Goal: Task Accomplishment & Management: Use online tool/utility

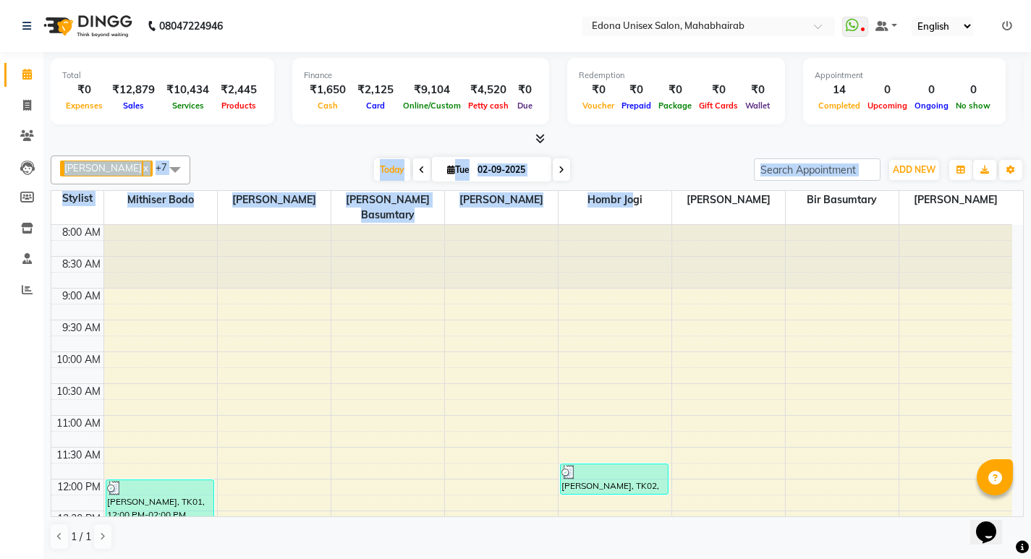
scroll to position [245, 0]
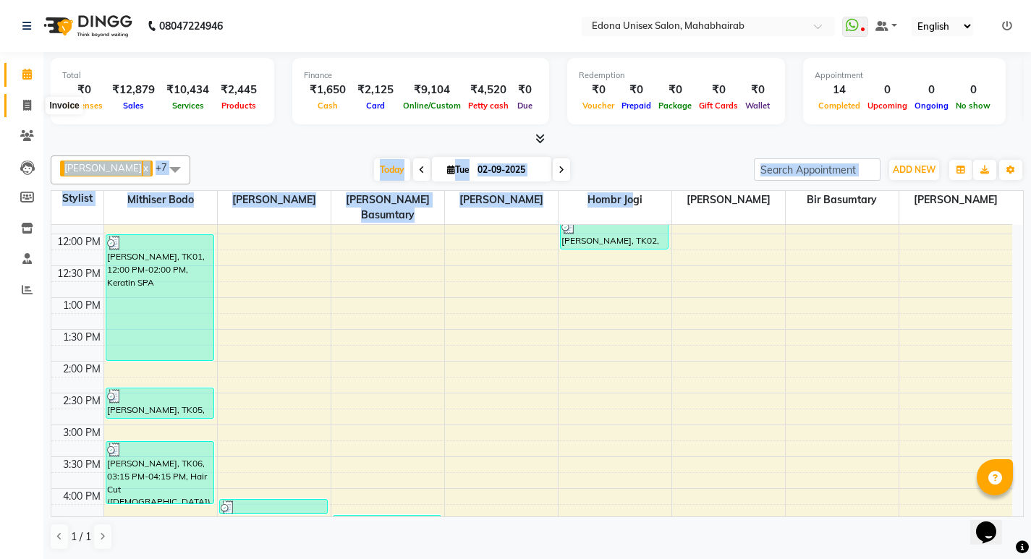
click at [25, 105] on icon at bounding box center [27, 105] width 8 height 11
select select "service"
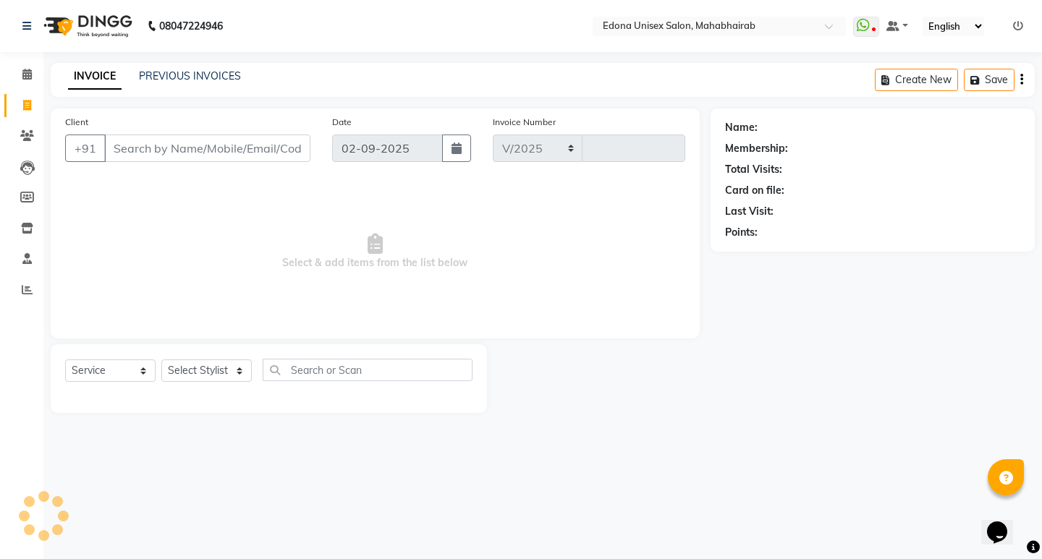
select select "5393"
type input "3093"
drag, startPoint x: 227, startPoint y: 357, endPoint x: 230, endPoint y: 368, distance: 11.9
click at [229, 365] on div "Select Service Product Membership Package Voucher Prepaid Gift Card Select Styl…" at bounding box center [269, 378] width 436 height 69
click at [232, 369] on select "Select Stylist" at bounding box center [206, 371] width 90 height 22
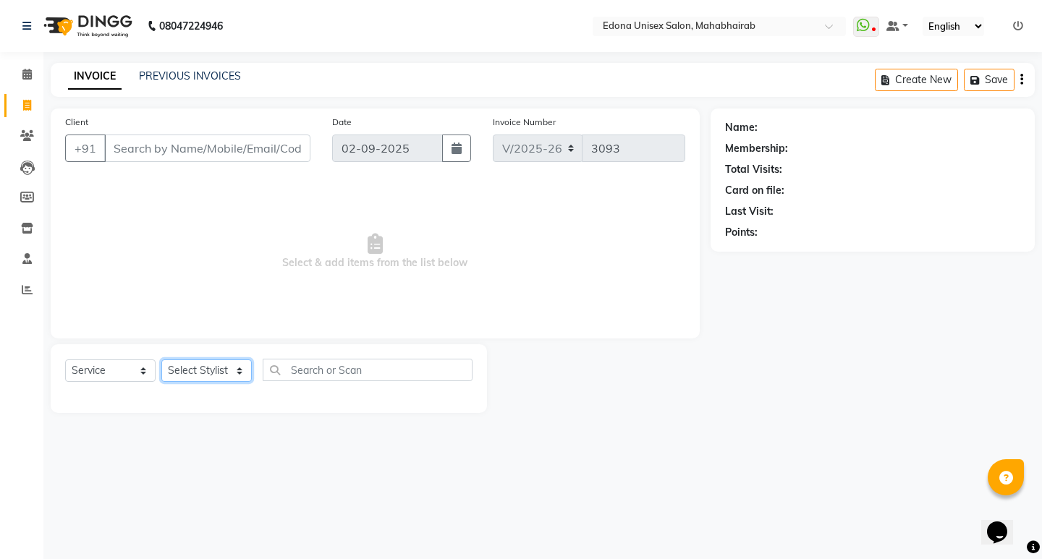
select select "35911"
click at [161, 360] on select "Select Stylist Admin Anju Sonar Bir Basumtary Bishal Bharma Hemen Daimari Hombr…" at bounding box center [206, 371] width 90 height 22
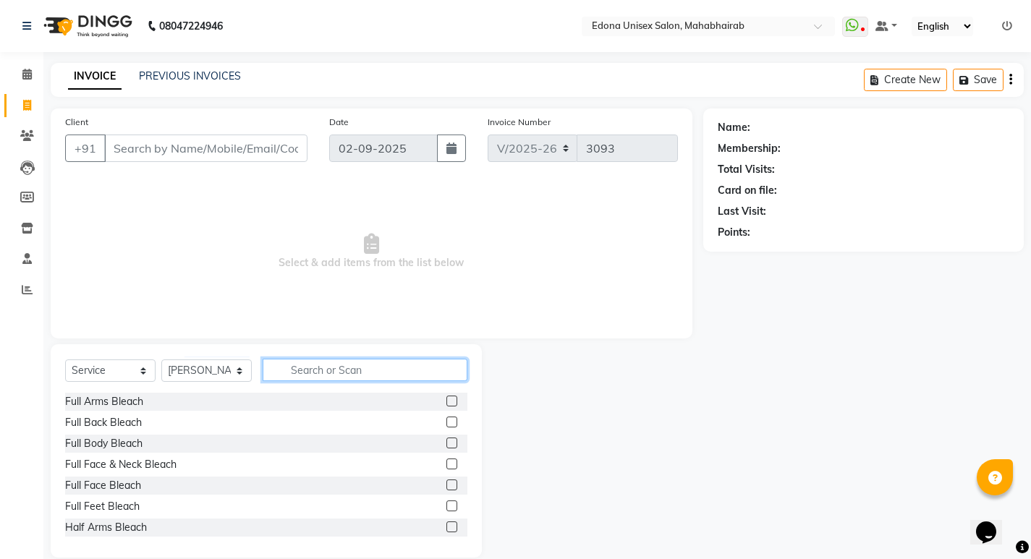
click at [354, 370] on input "text" at bounding box center [365, 370] width 205 height 22
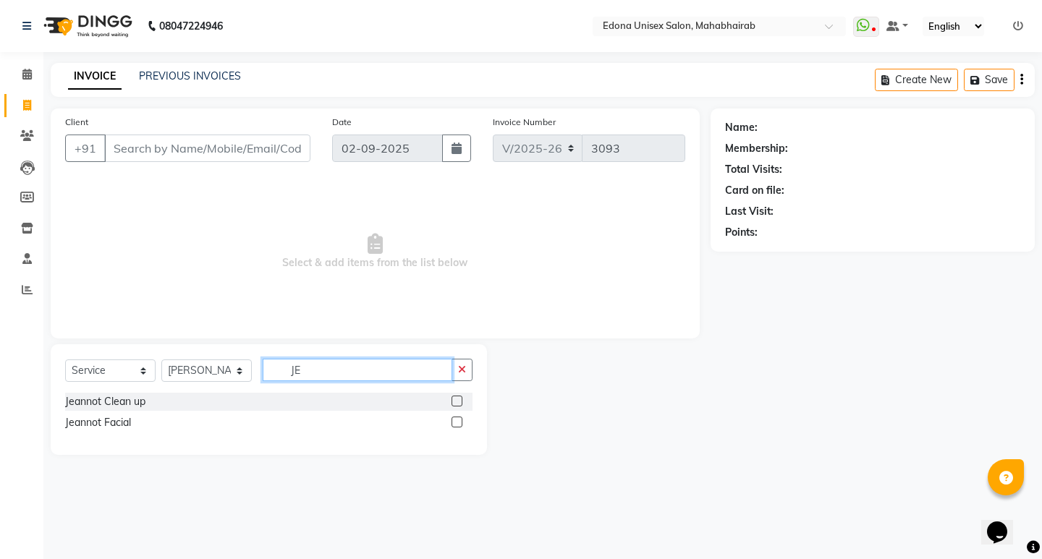
type input "JE"
click at [460, 402] on label at bounding box center [457, 401] width 11 height 11
click at [460, 402] on input "checkbox" at bounding box center [456, 401] width 9 height 9
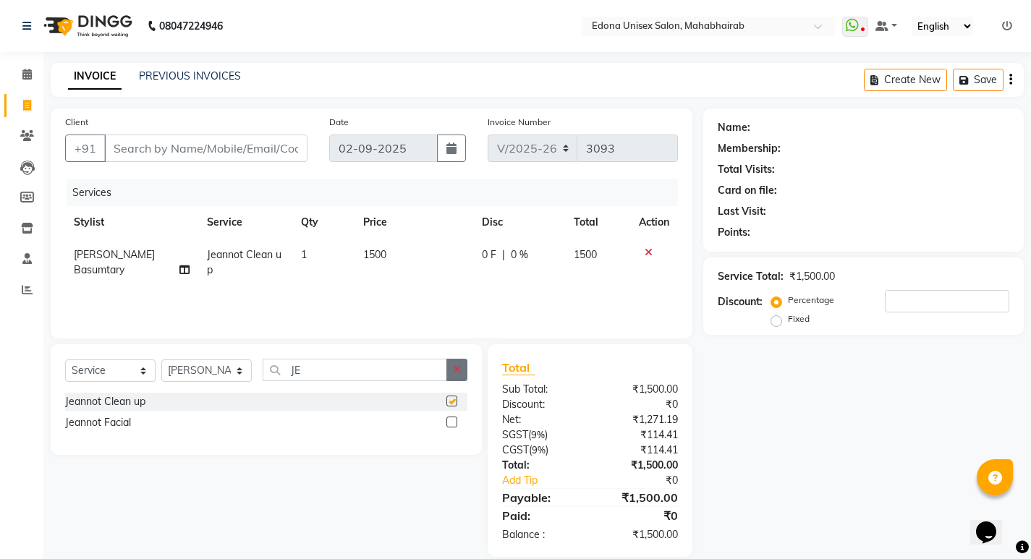
checkbox input "false"
click at [266, 151] on input "Client" at bounding box center [205, 149] width 203 height 28
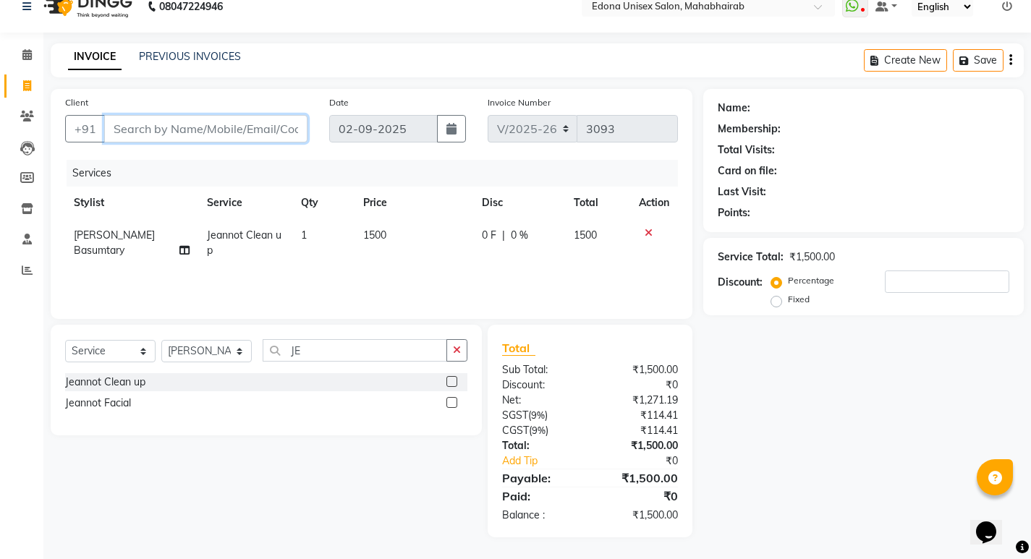
scroll to position [17, 0]
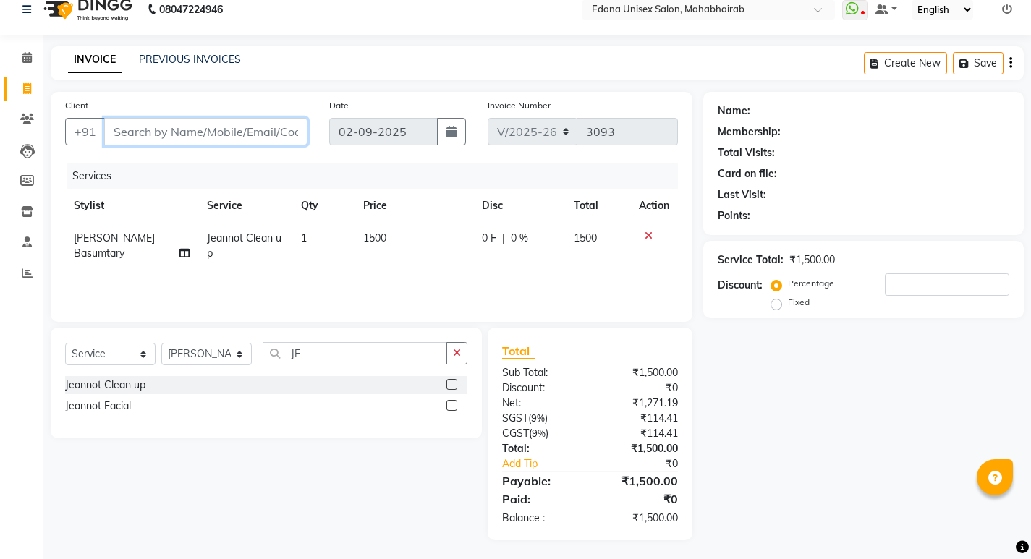
click at [244, 130] on input "Client" at bounding box center [205, 132] width 203 height 28
type input "9"
type input "0"
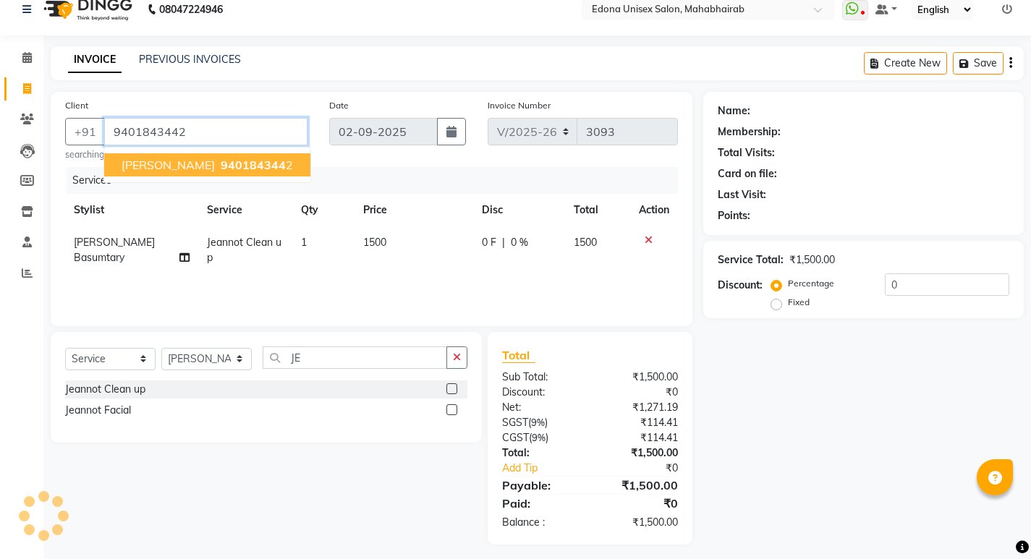
type input "9401843442"
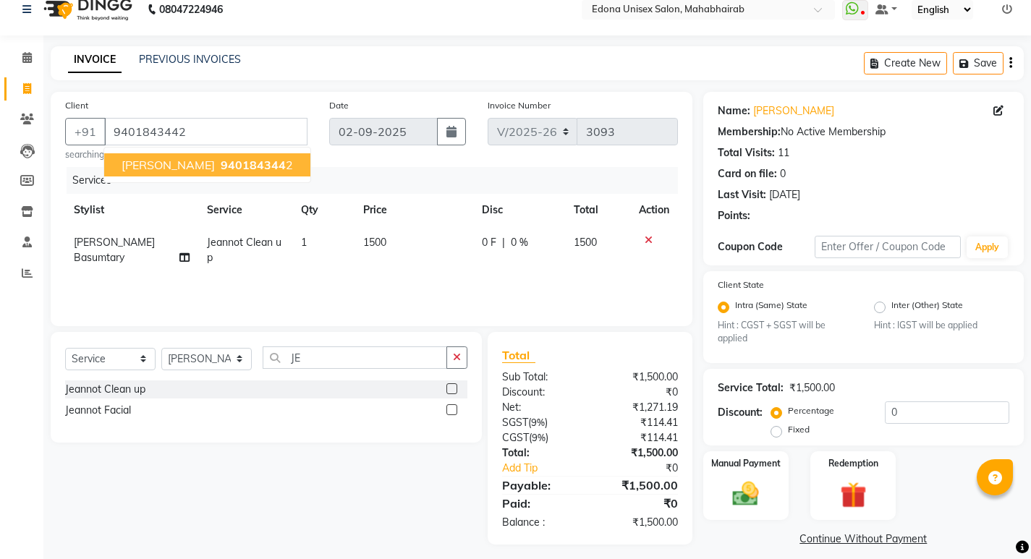
click at [221, 159] on span "940184344" at bounding box center [253, 165] width 65 height 14
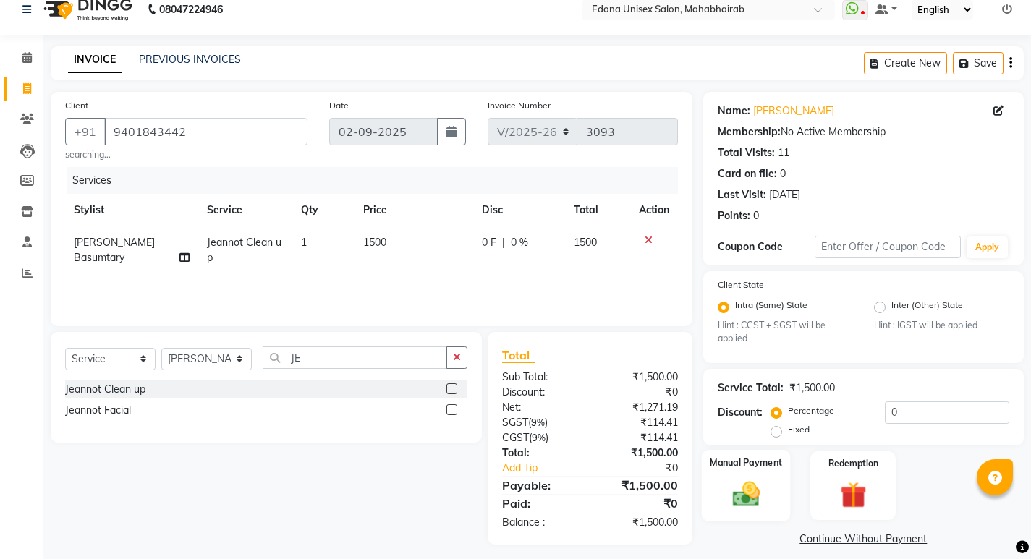
scroll to position [29, 0]
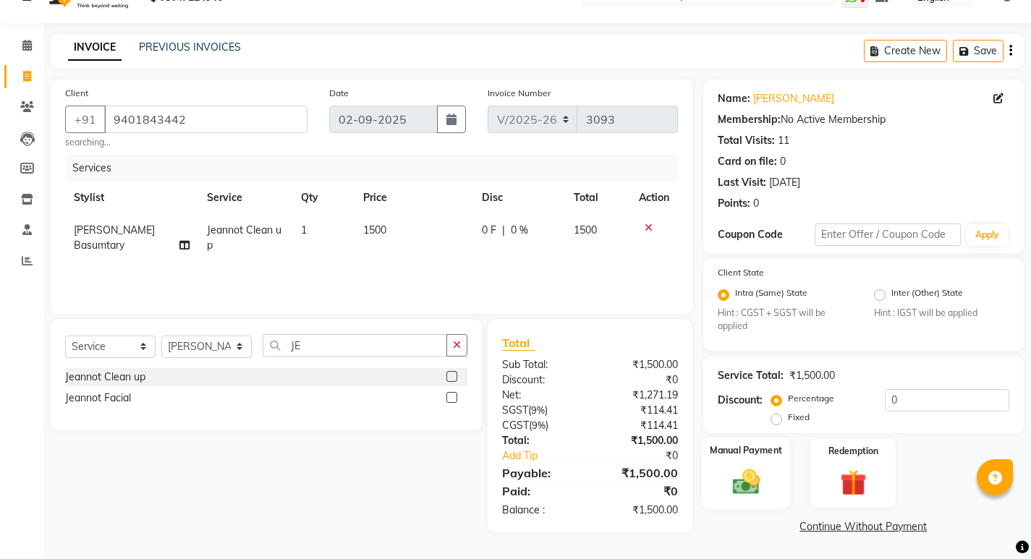
click at [734, 481] on img at bounding box center [746, 482] width 44 height 31
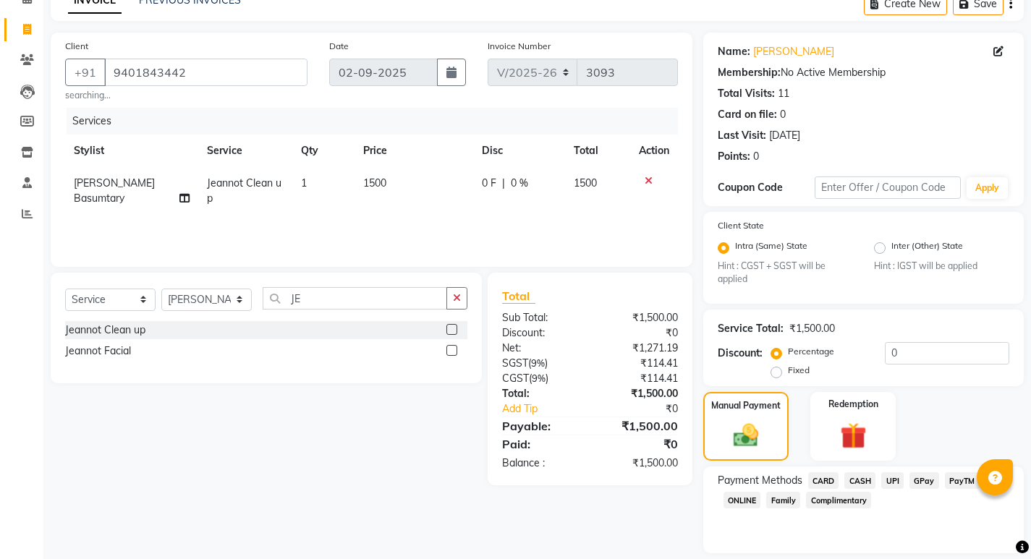
scroll to position [122, 0]
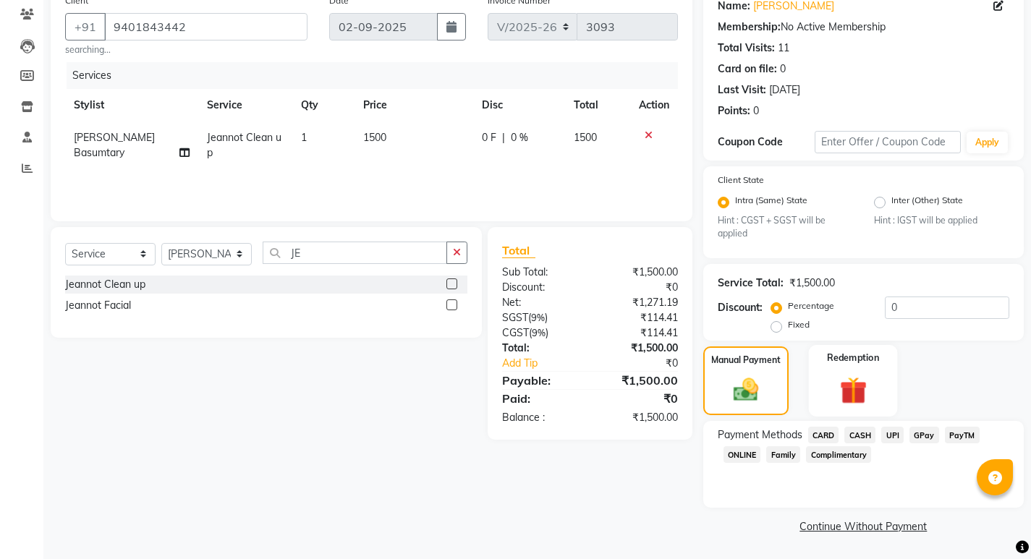
click at [858, 412] on div "Redemption" at bounding box center [853, 381] width 89 height 72
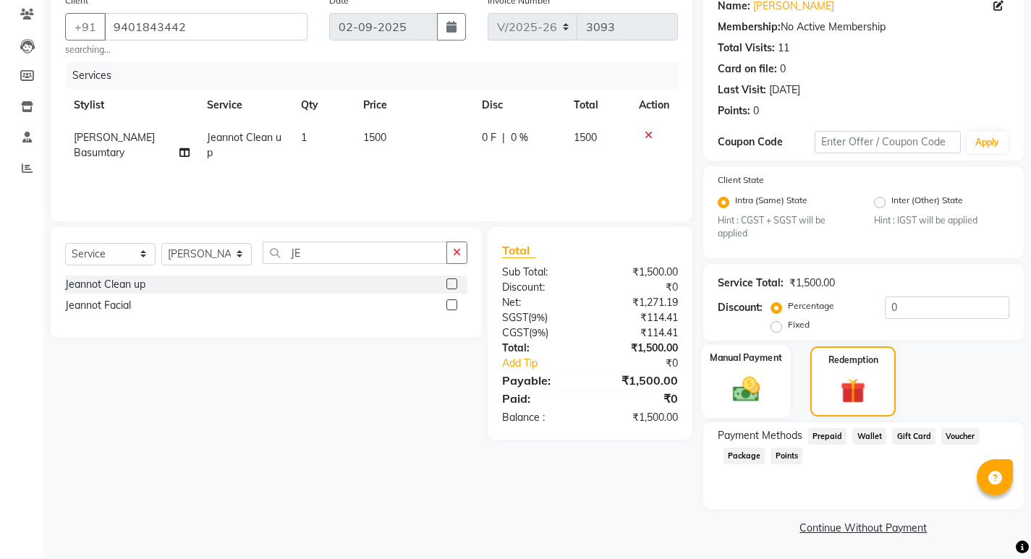
click at [760, 384] on img at bounding box center [746, 389] width 44 height 31
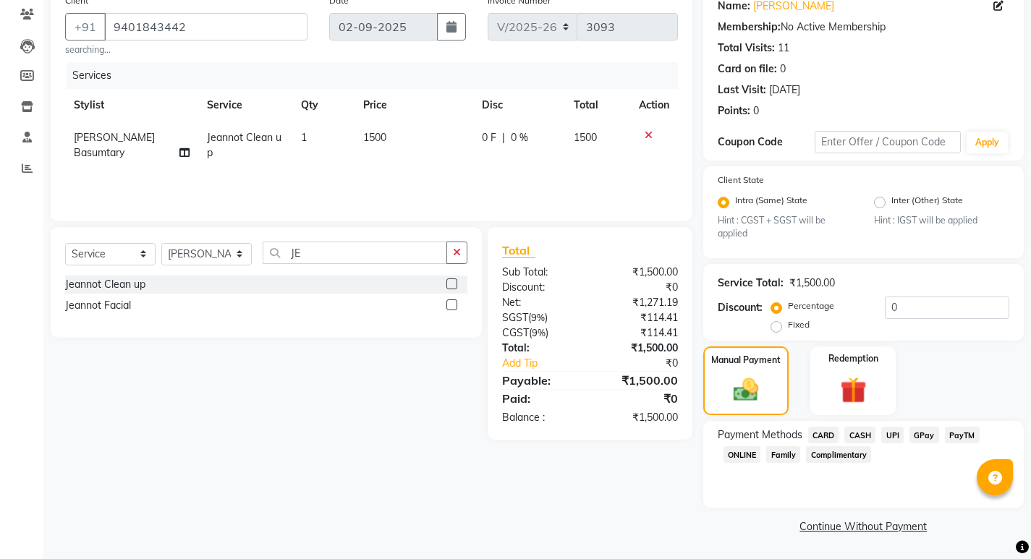
click at [899, 431] on span "UPI" at bounding box center [893, 435] width 22 height 17
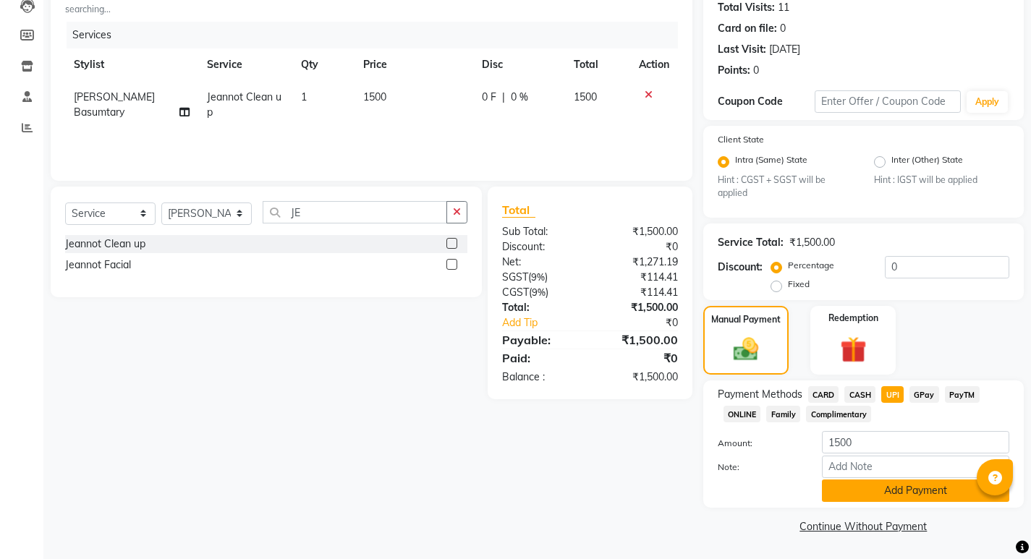
click at [901, 484] on button "Add Payment" at bounding box center [915, 491] width 187 height 22
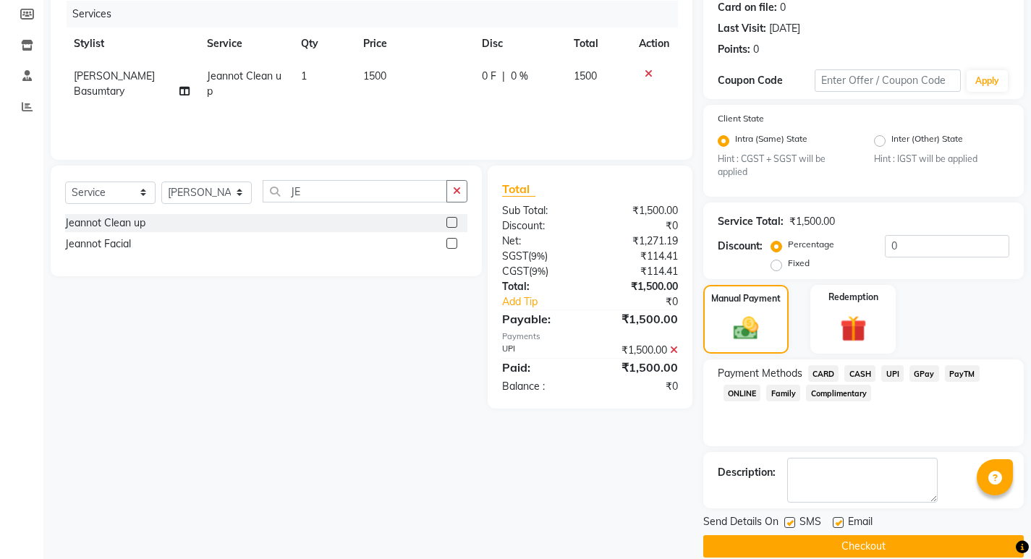
scroll to position [203, 0]
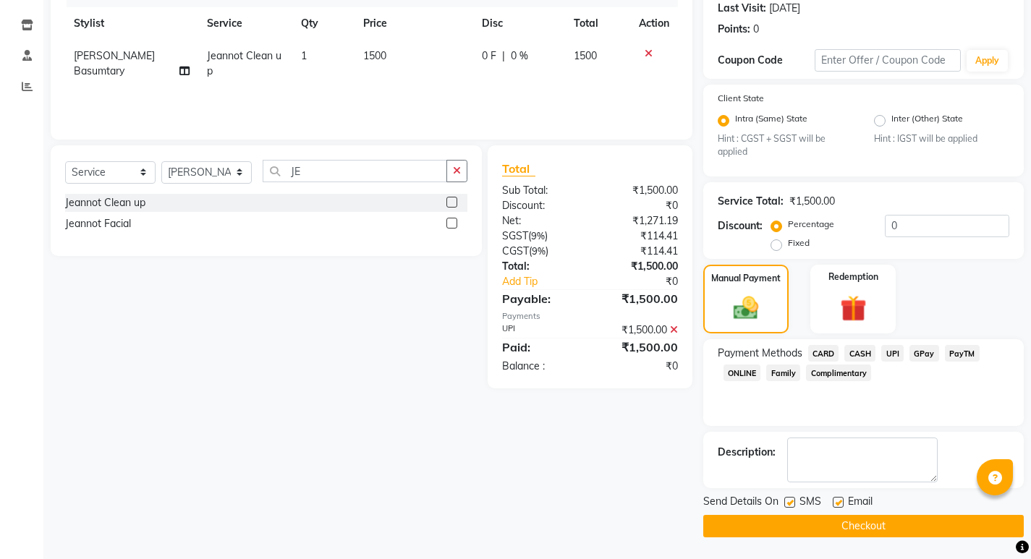
click at [857, 524] on button "Checkout" at bounding box center [863, 526] width 321 height 22
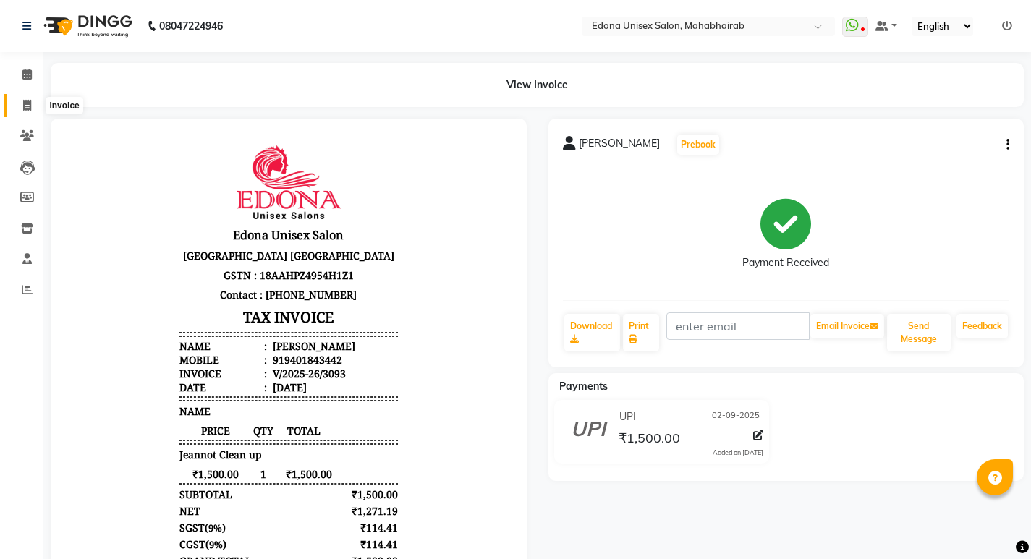
click at [20, 105] on span at bounding box center [26, 106] width 25 height 17
select select "service"
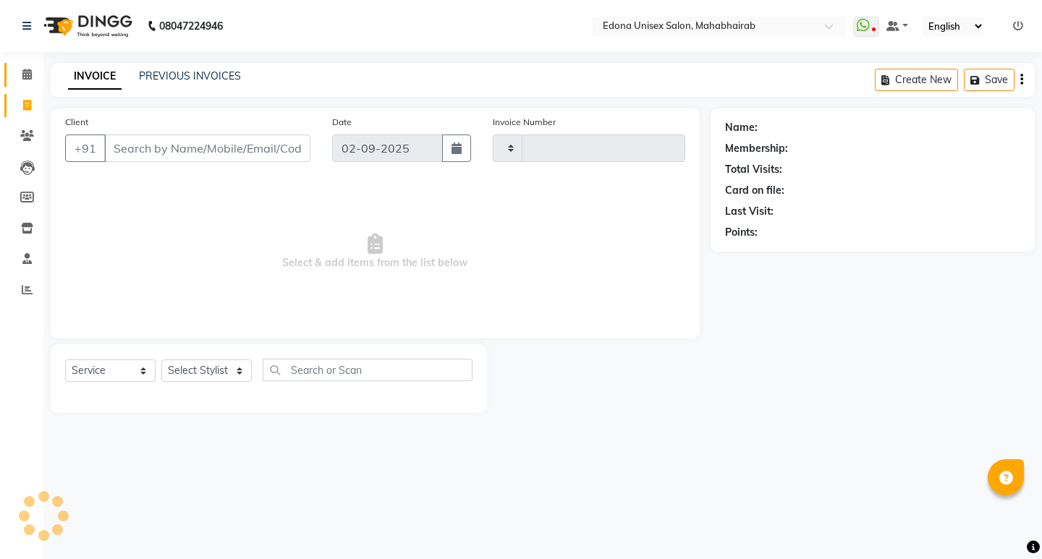
click at [23, 72] on icon at bounding box center [26, 74] width 9 height 11
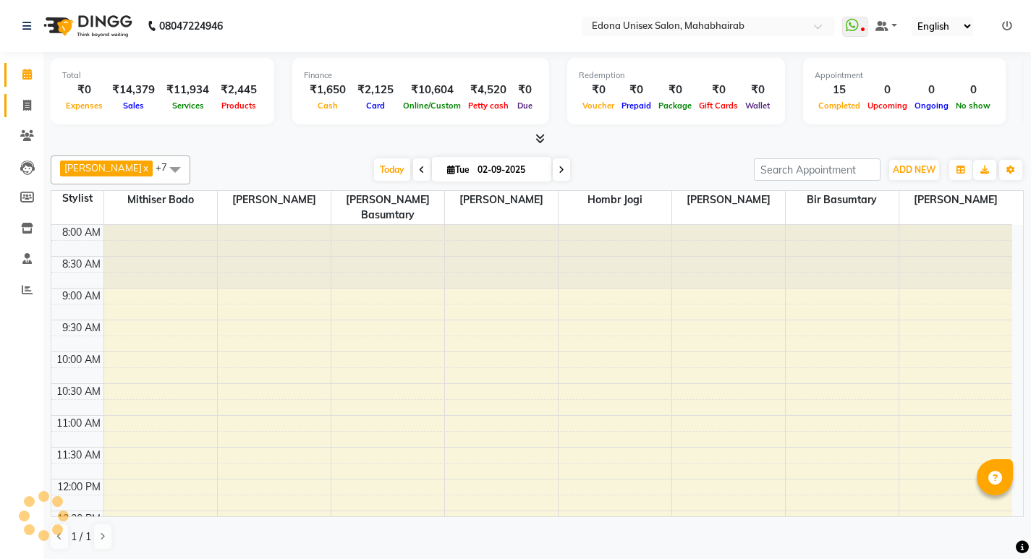
click at [18, 101] on span at bounding box center [26, 106] width 25 height 17
select select "service"
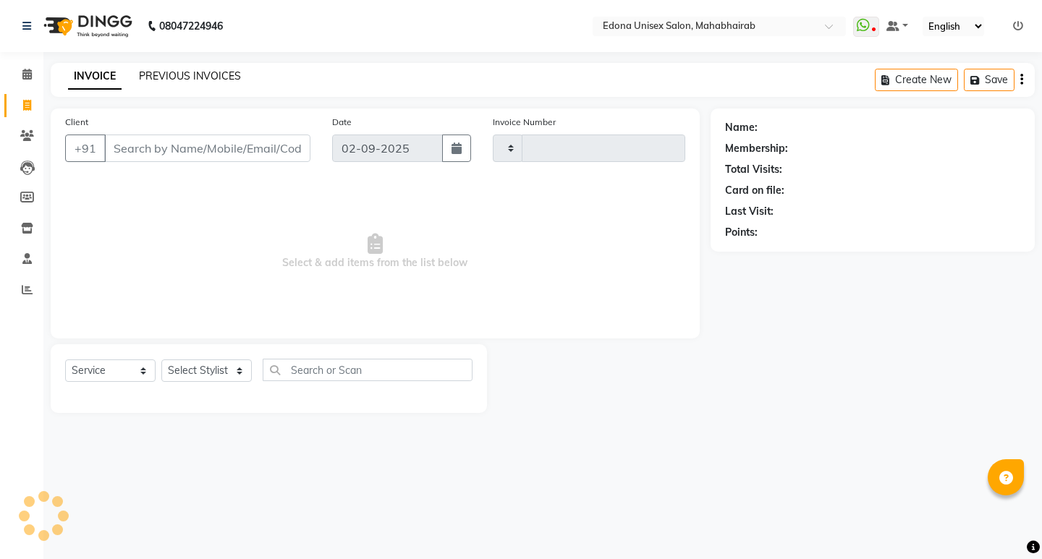
type input "3094"
select select "5393"
click at [217, 69] on link "PREVIOUS INVOICES" at bounding box center [190, 75] width 102 height 13
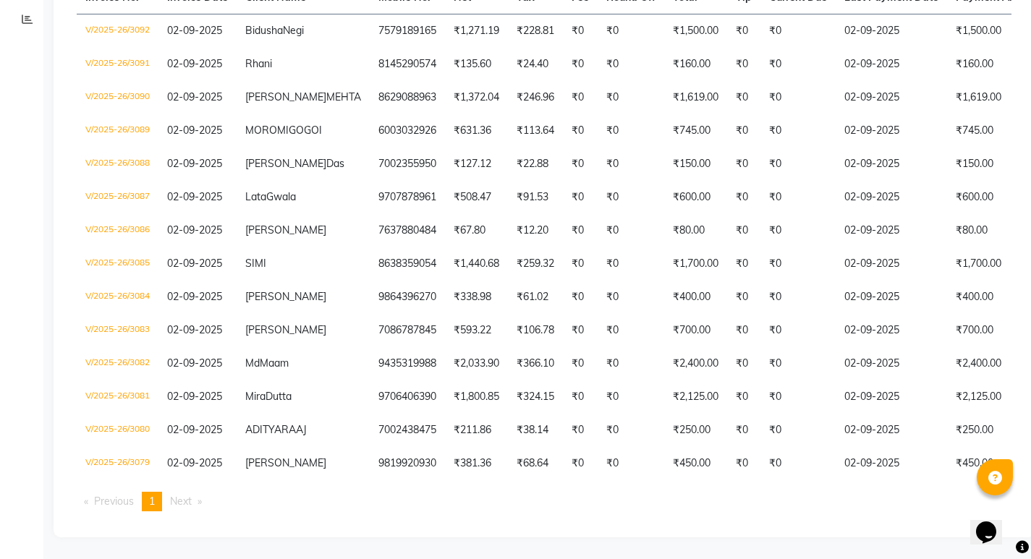
scroll to position [339, 0]
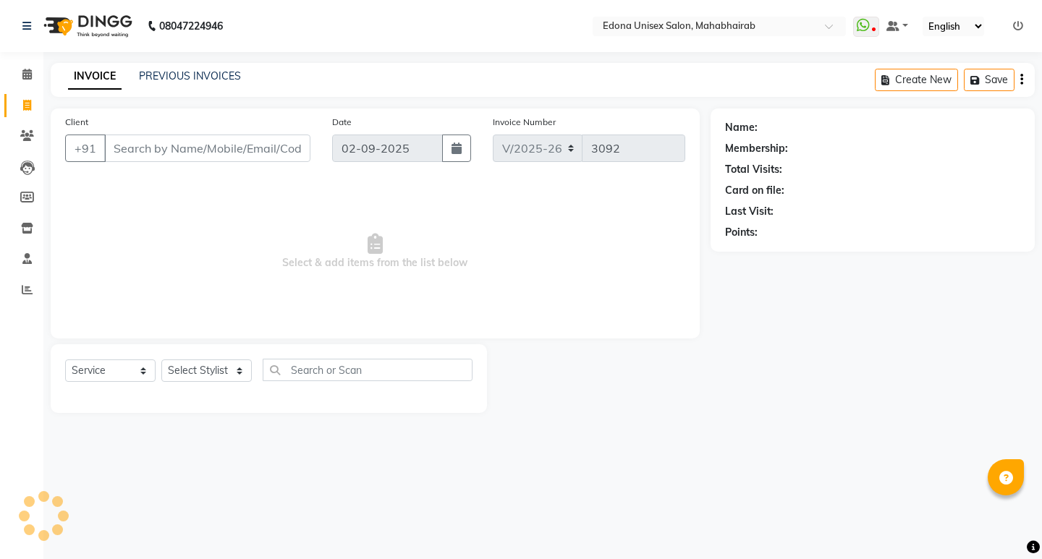
select select "5393"
select select "service"
click at [29, 73] on icon at bounding box center [26, 74] width 9 height 11
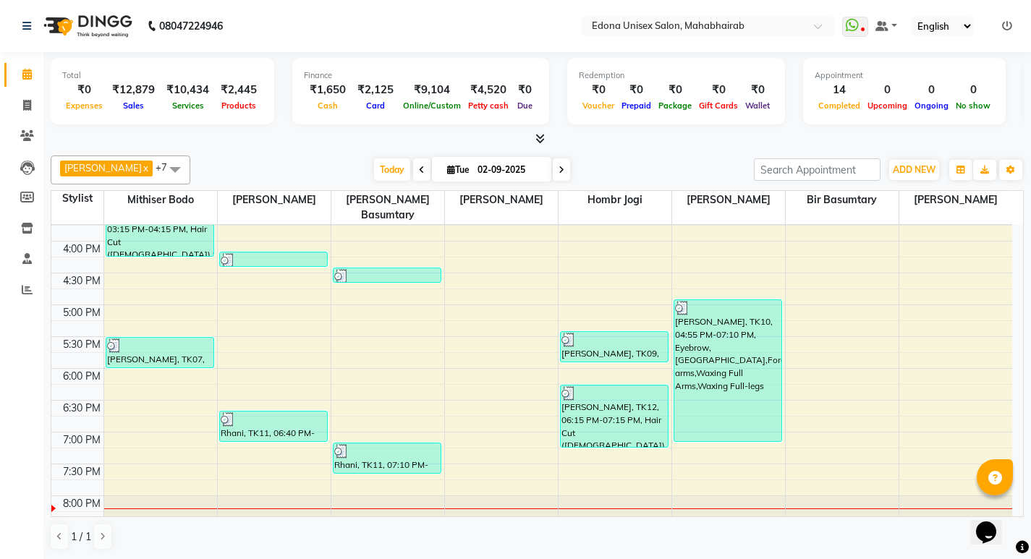
scroll to position [520, 0]
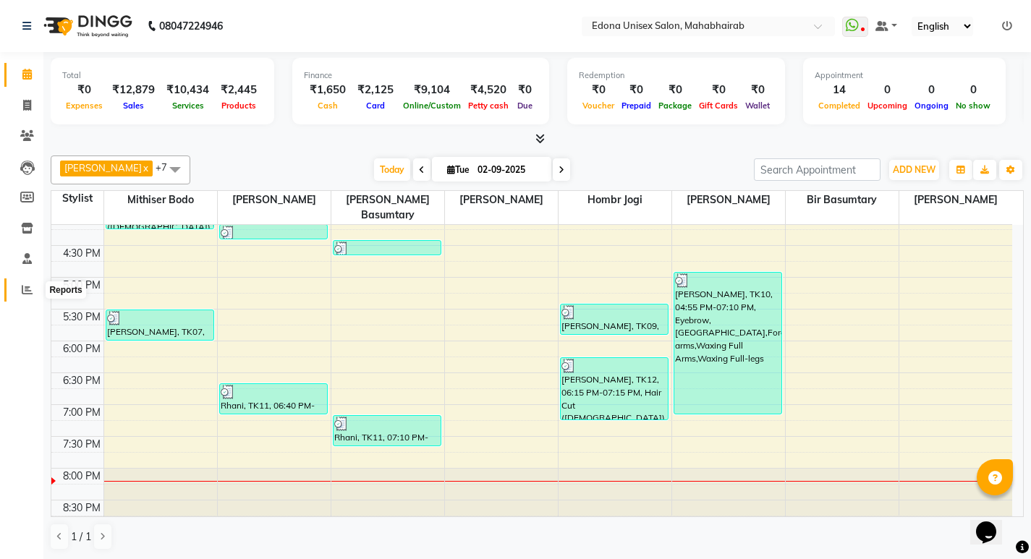
click at [30, 290] on icon at bounding box center [27, 289] width 11 height 11
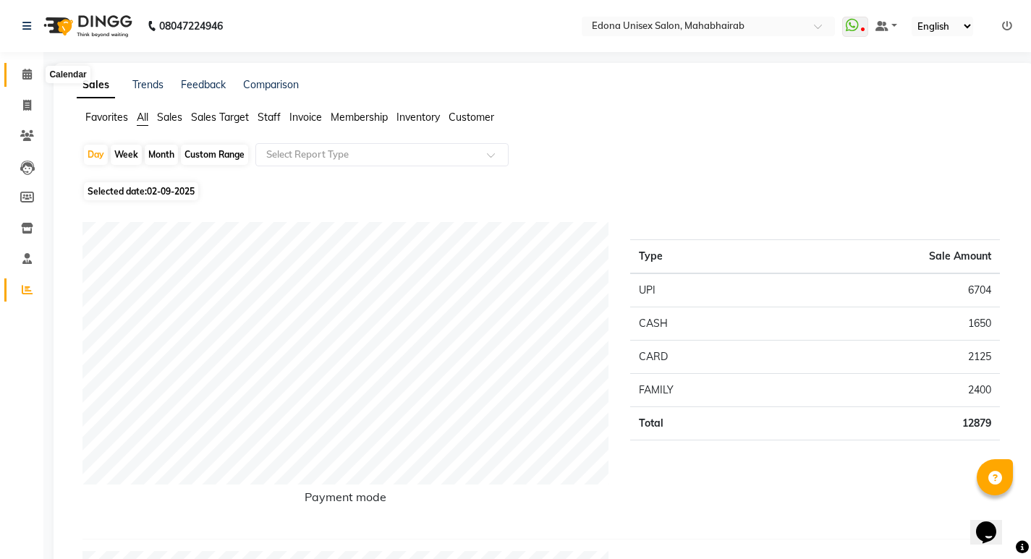
click at [23, 75] on icon at bounding box center [26, 74] width 9 height 11
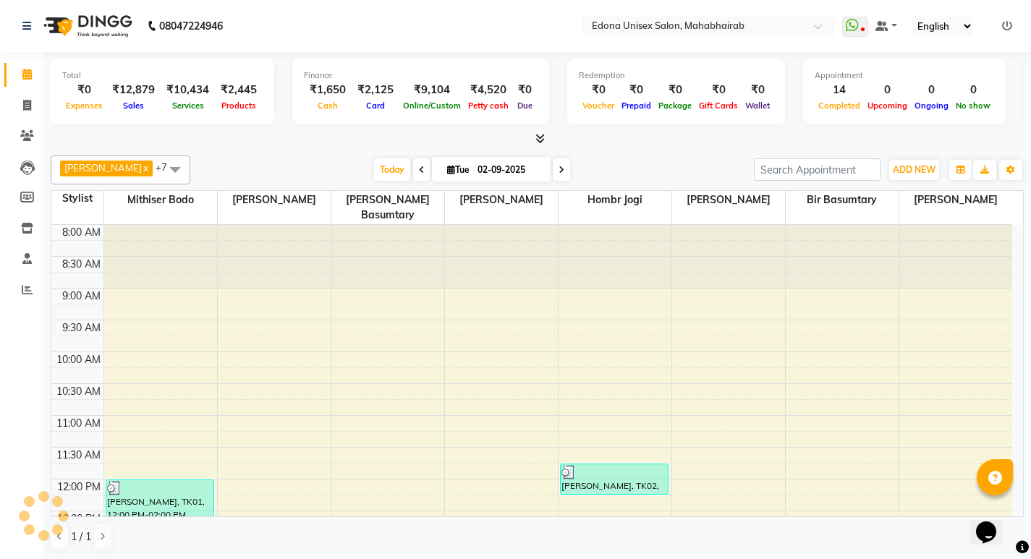
scroll to position [493, 0]
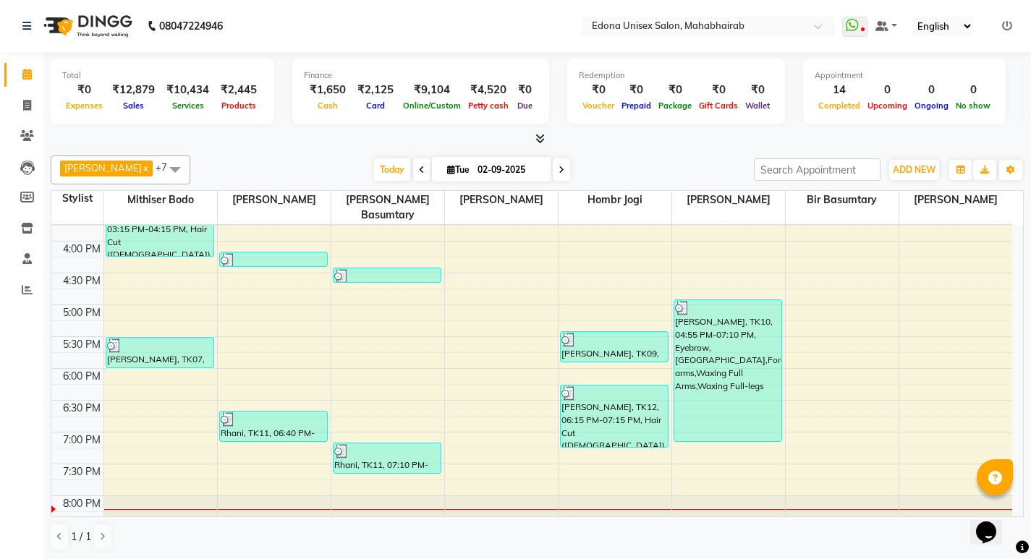
click at [538, 138] on icon at bounding box center [540, 138] width 9 height 11
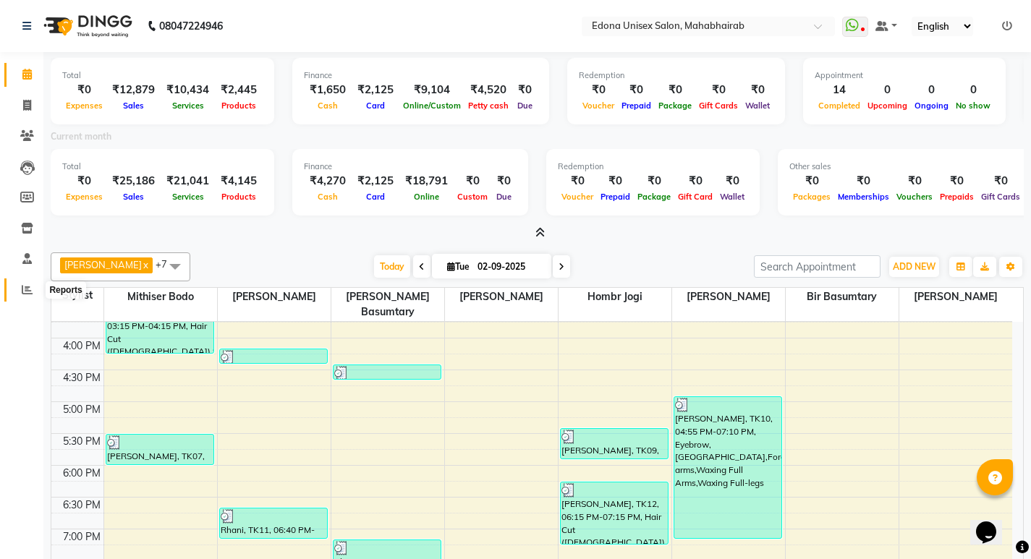
click at [27, 291] on icon at bounding box center [27, 289] width 11 height 11
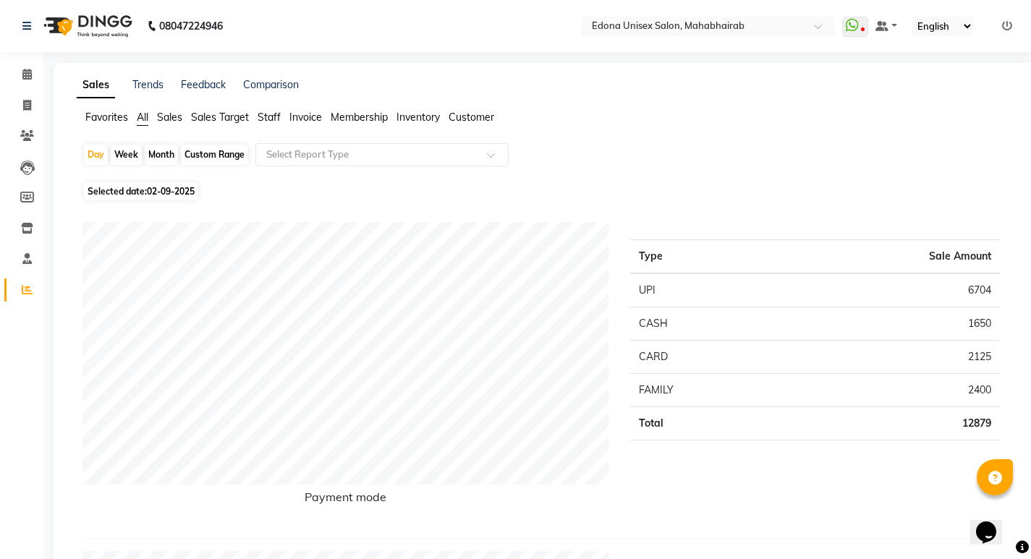
click at [161, 154] on div "Month" at bounding box center [161, 155] width 33 height 20
select select "9"
select select "2025"
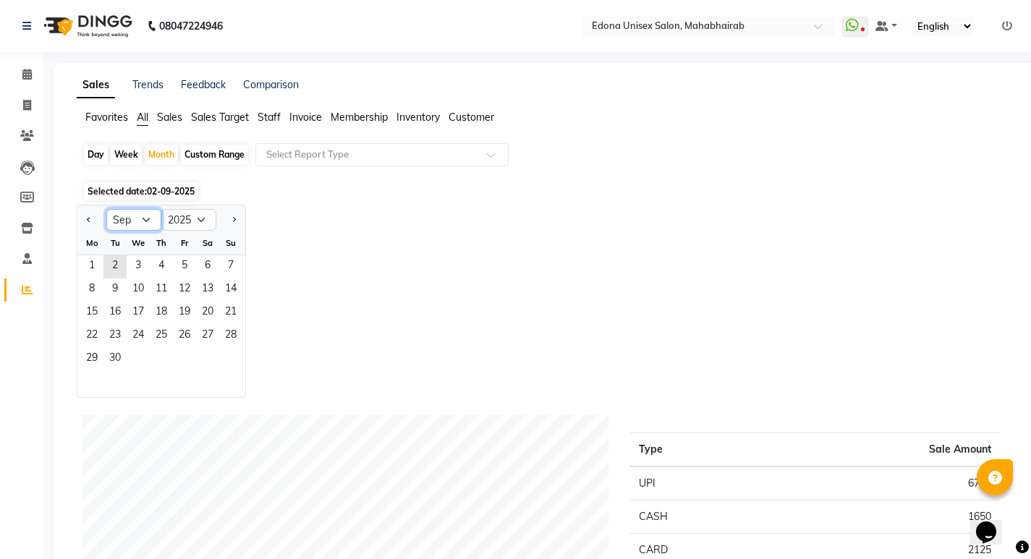
click at [146, 217] on select "Jan Feb Mar Apr May Jun [DATE] Aug Sep Oct Nov Dec" at bounding box center [133, 220] width 55 height 22
select select "8"
click at [106, 209] on select "Jan Feb Mar Apr May Jun [DATE] Aug Sep Oct Nov Dec" at bounding box center [133, 220] width 55 height 22
click at [495, 152] on span at bounding box center [496, 159] width 18 height 14
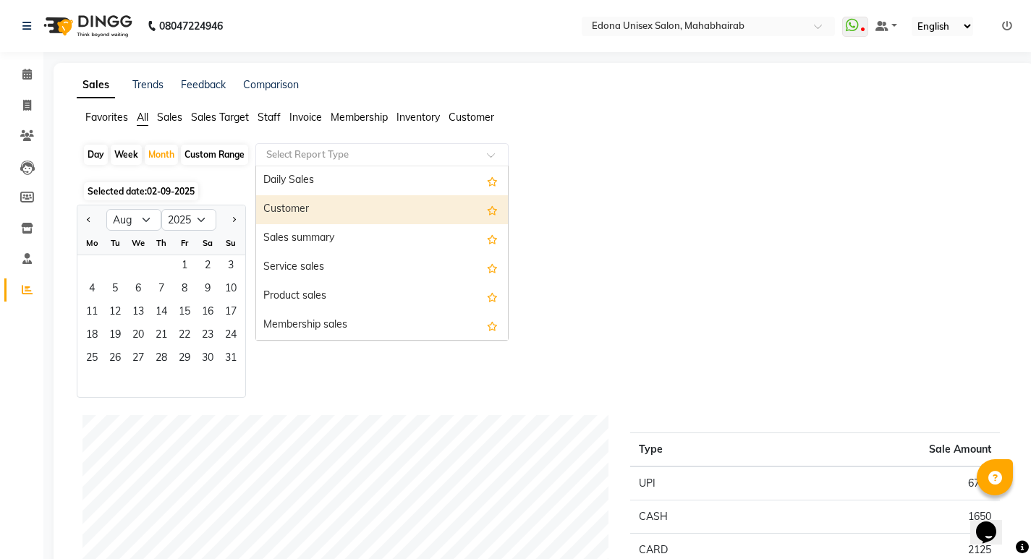
drag, startPoint x: 749, startPoint y: 210, endPoint x: 709, endPoint y: 221, distance: 41.5
click at [751, 210] on div "Jan Feb Mar Apr May Jun [DATE] Aug Sep Oct Nov [DATE] 2016 2017 2018 2019 2020 …" at bounding box center [544, 301] width 935 height 193
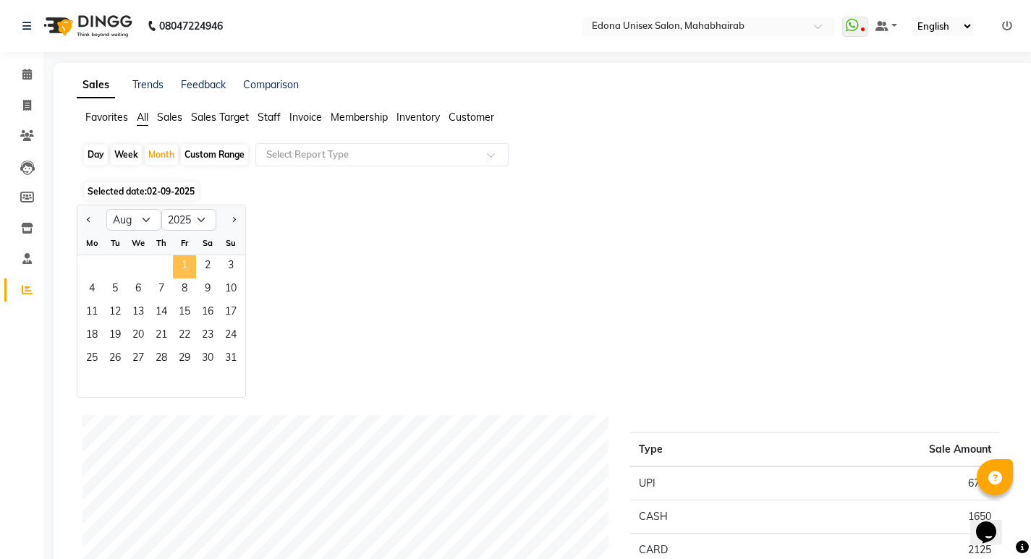
click at [186, 267] on span "1" at bounding box center [184, 266] width 23 height 23
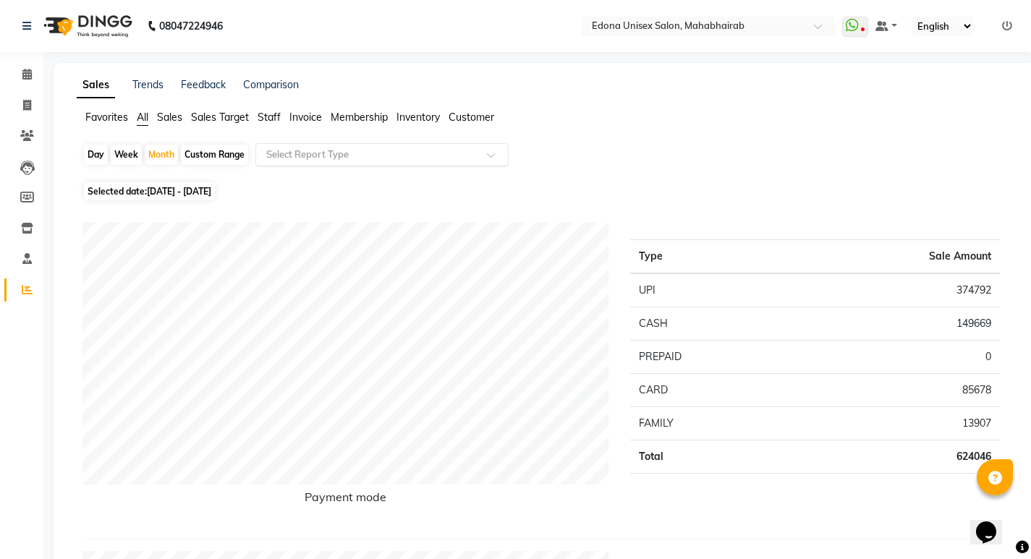
click at [493, 153] on span at bounding box center [496, 159] width 18 height 14
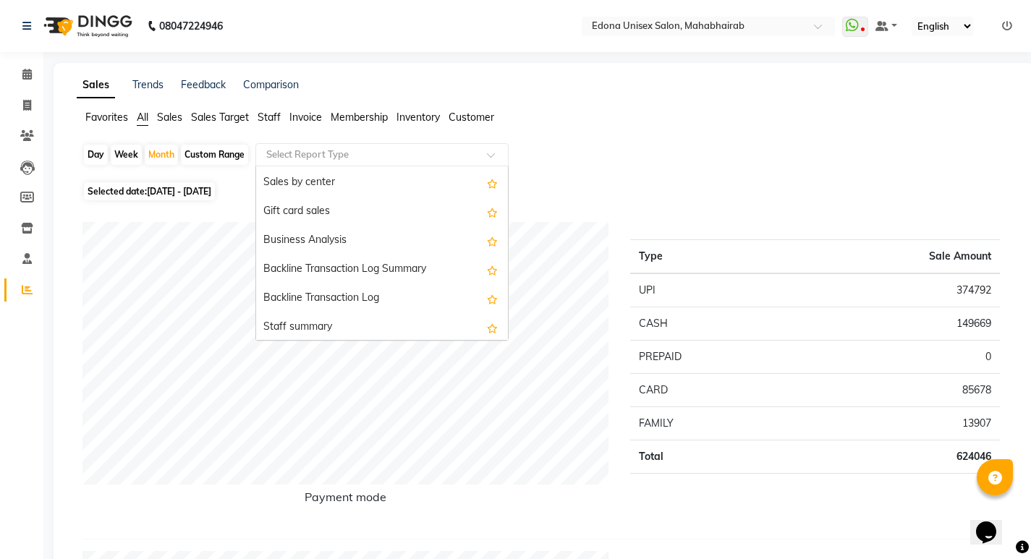
scroll to position [294, 0]
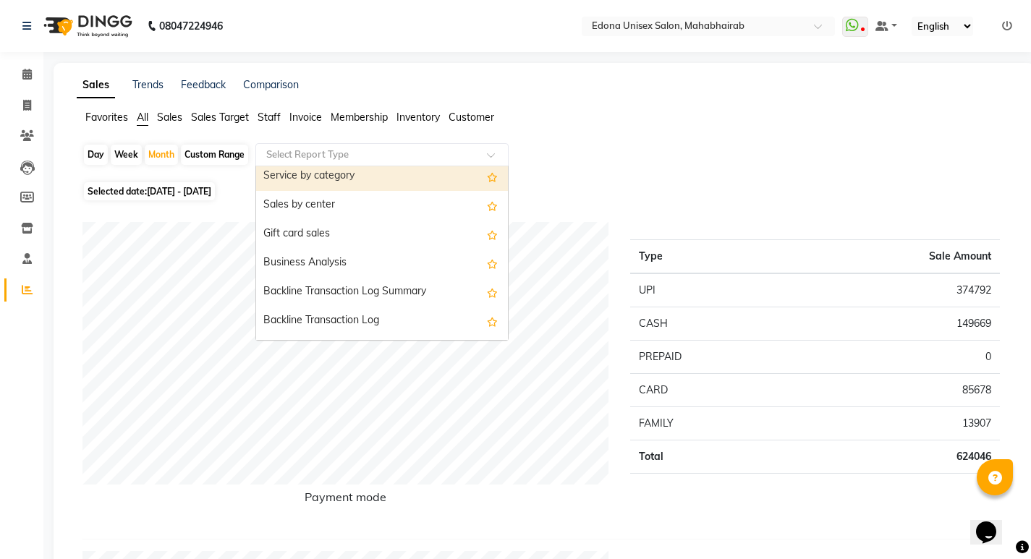
click at [270, 120] on span "Staff" at bounding box center [269, 117] width 23 height 13
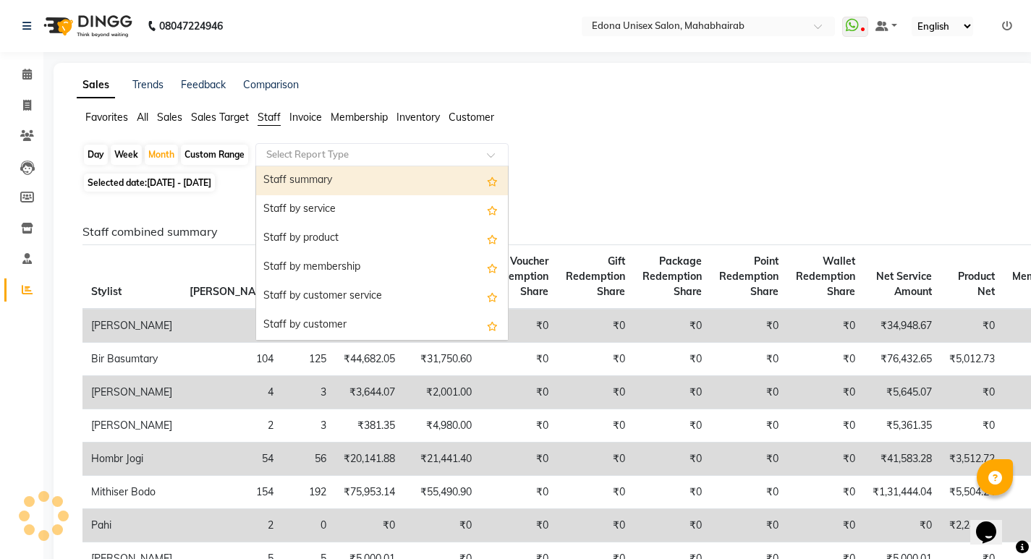
click at [489, 156] on span at bounding box center [496, 159] width 18 height 14
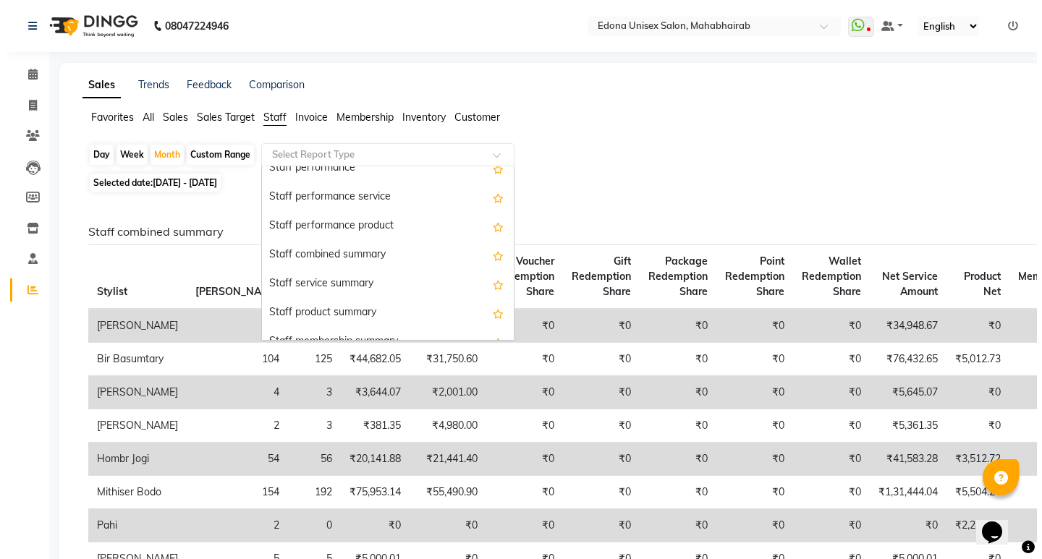
scroll to position [253, 0]
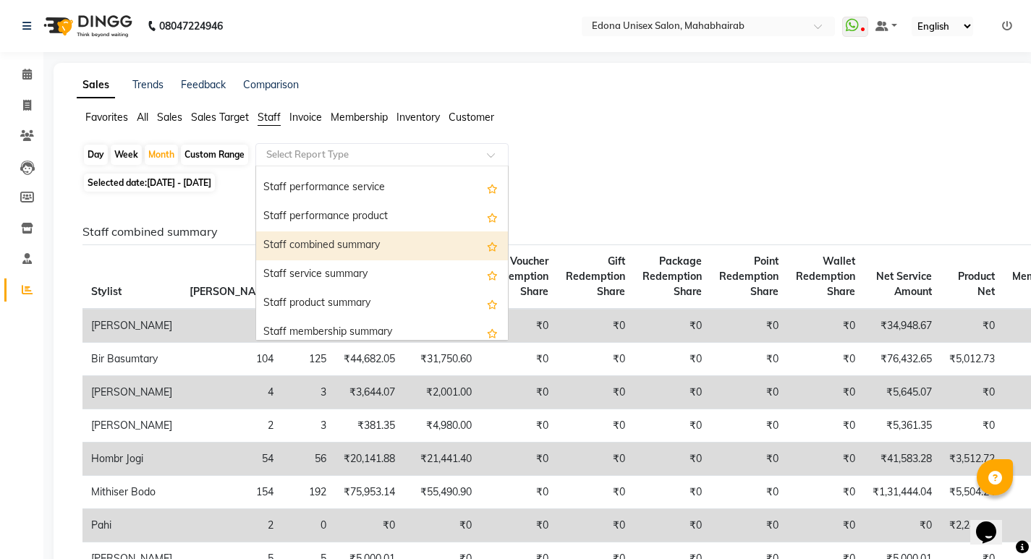
click at [369, 243] on div "Staff combined summary" at bounding box center [382, 246] width 252 height 29
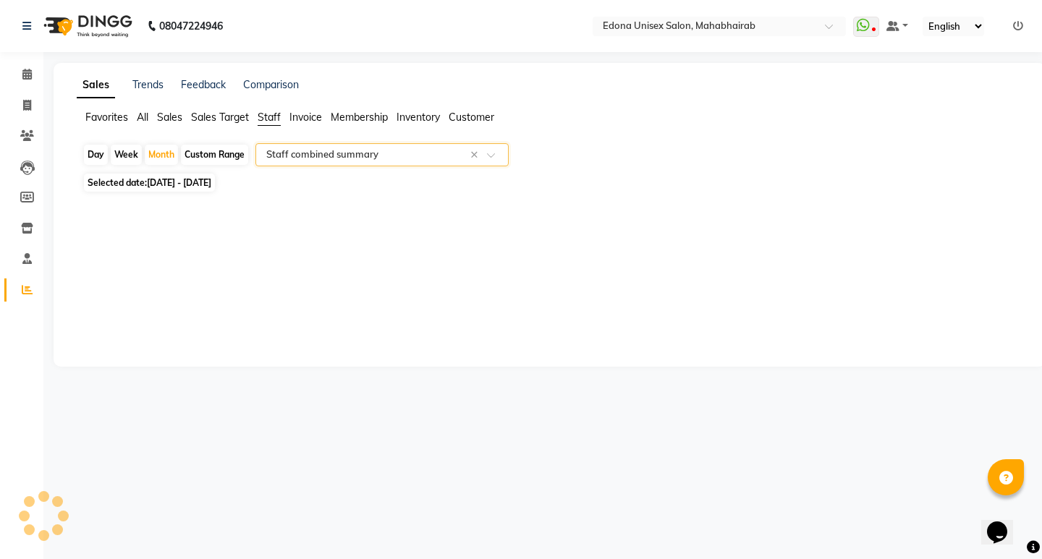
select select "csv"
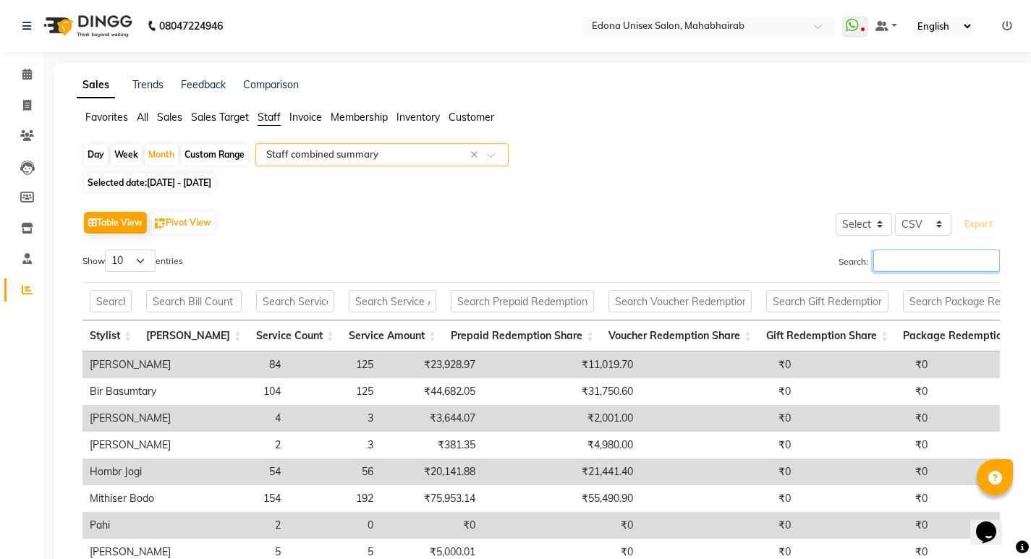
click at [915, 257] on input "Search:" at bounding box center [937, 261] width 127 height 22
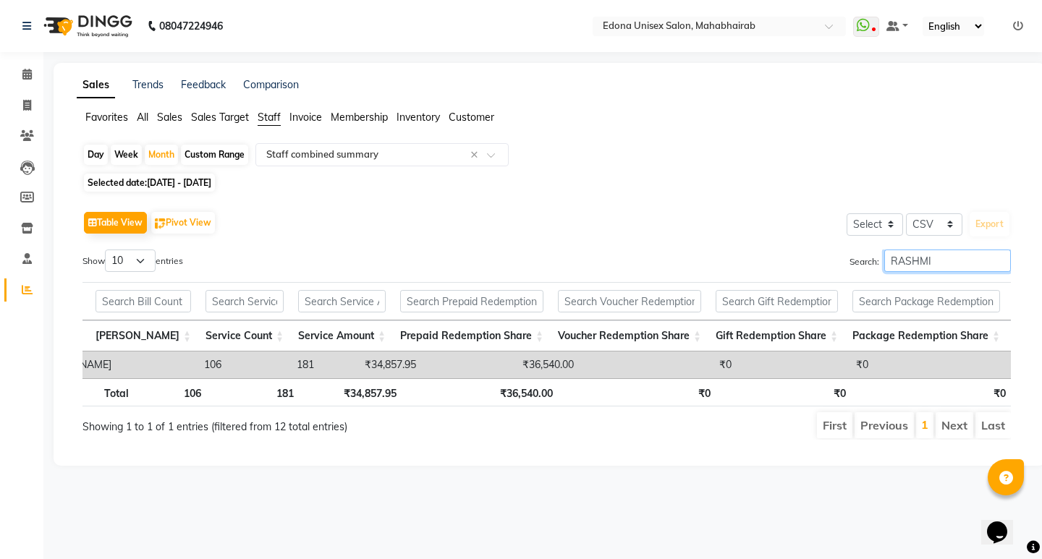
scroll to position [0, 0]
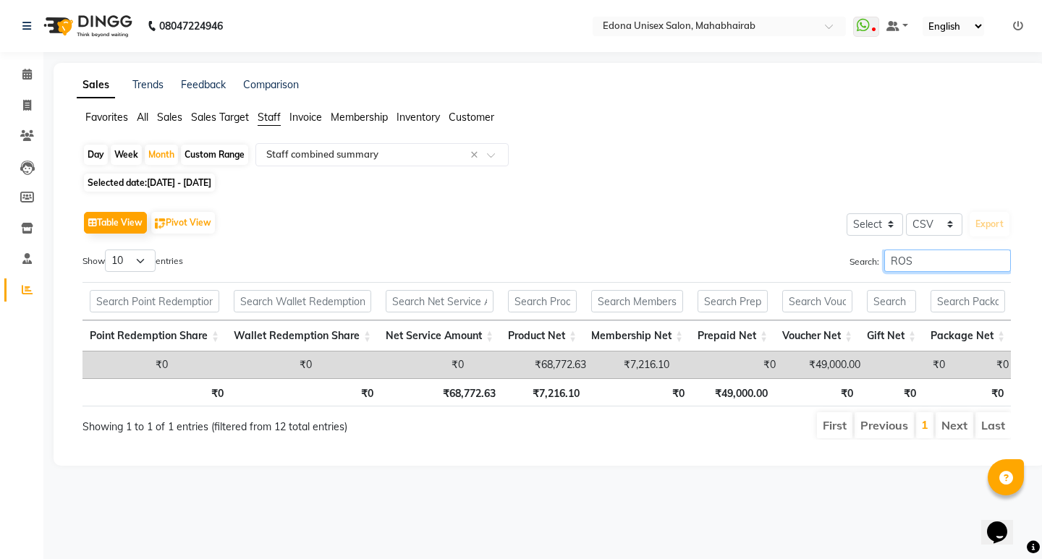
click at [989, 263] on input "ROS" at bounding box center [947, 261] width 127 height 22
type input "R"
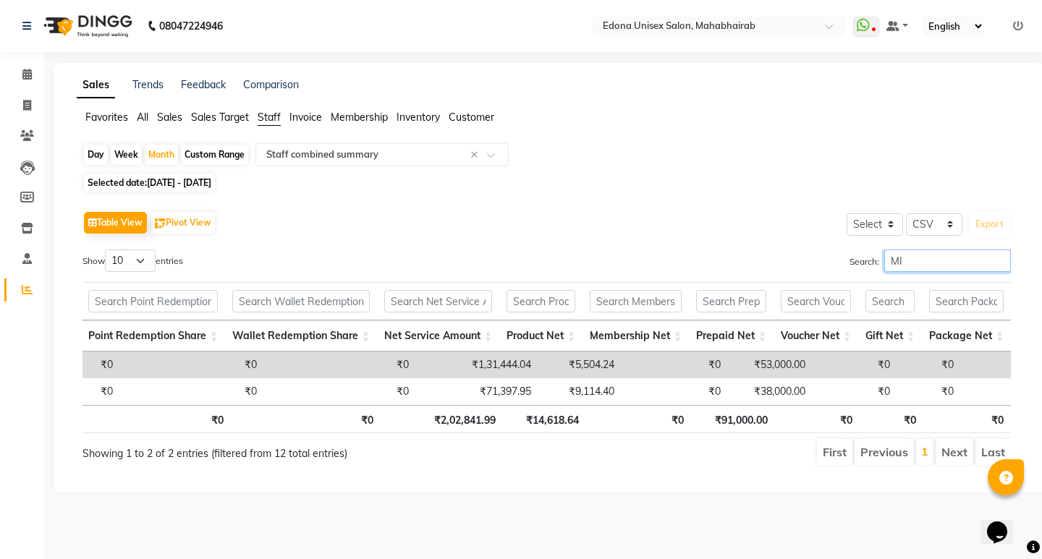
type input "MI"
